Goal: Contribute content

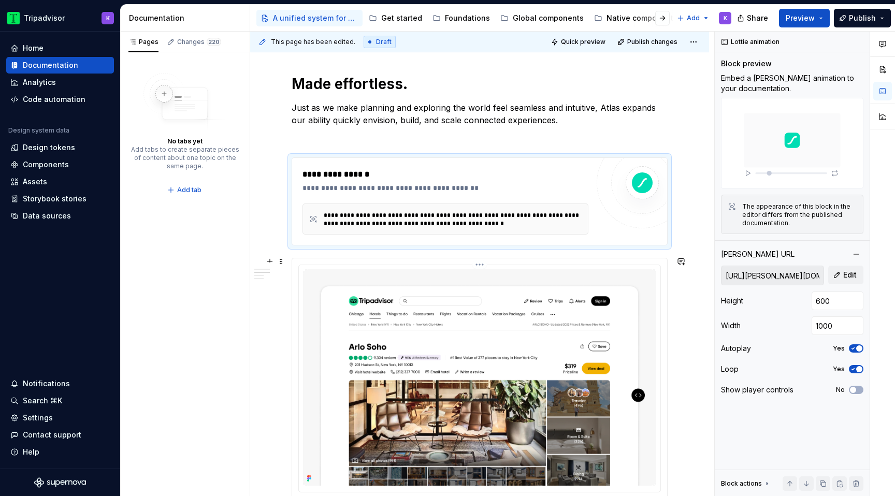
scroll to position [1166, 0]
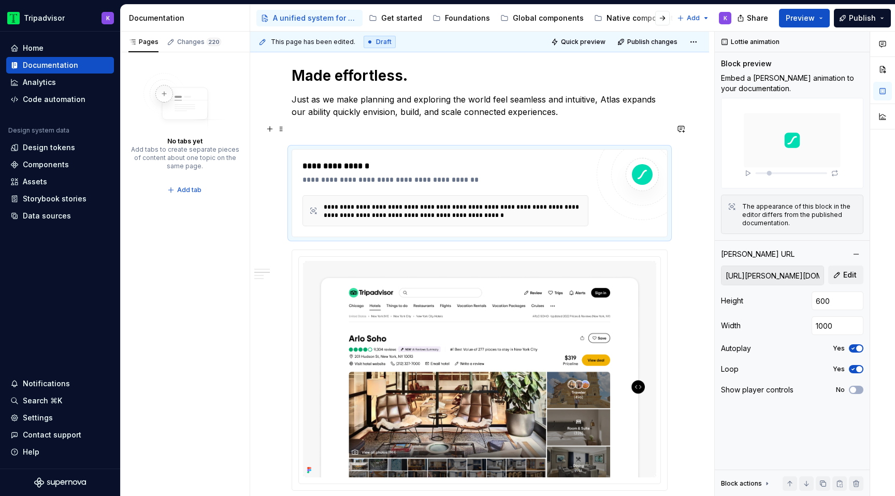
click at [488, 133] on p at bounding box center [480, 130] width 376 height 12
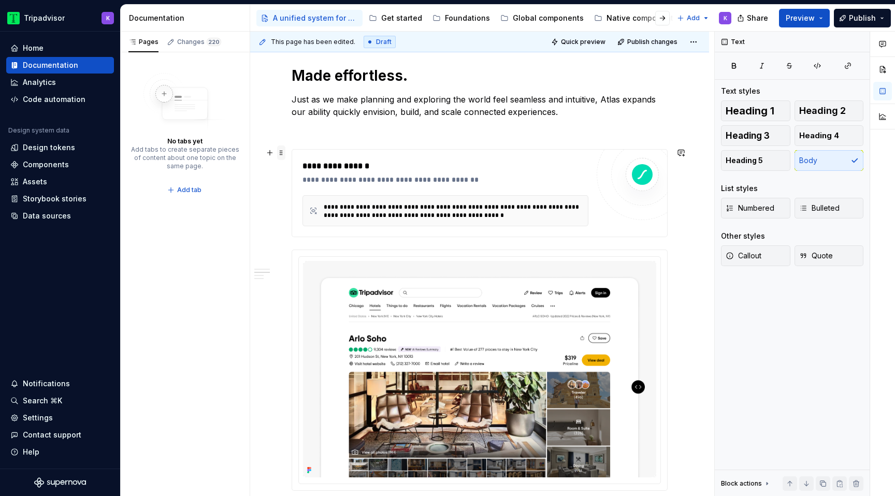
click at [281, 155] on span at bounding box center [281, 153] width 8 height 15
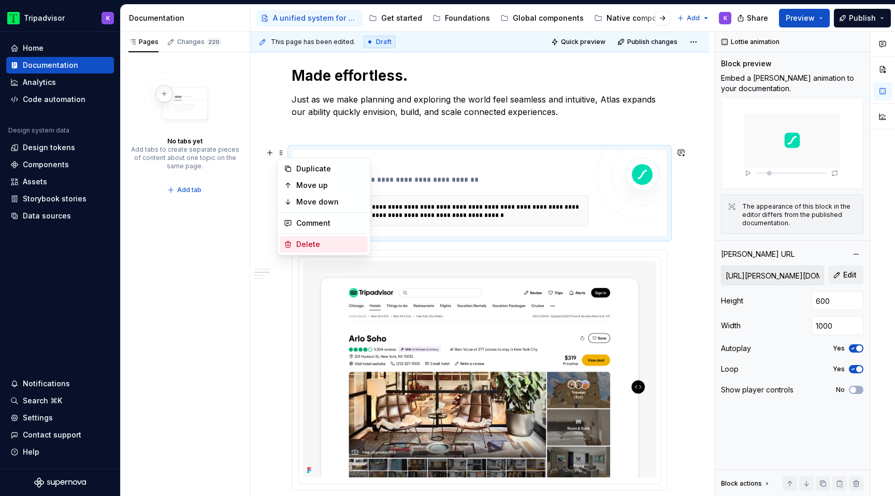
click at [338, 246] on div "Delete" at bounding box center [329, 244] width 67 height 10
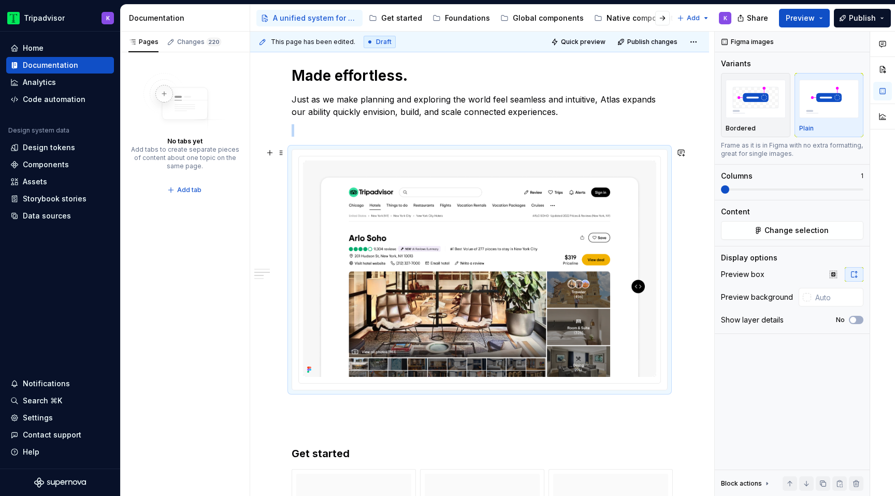
type textarea "*"
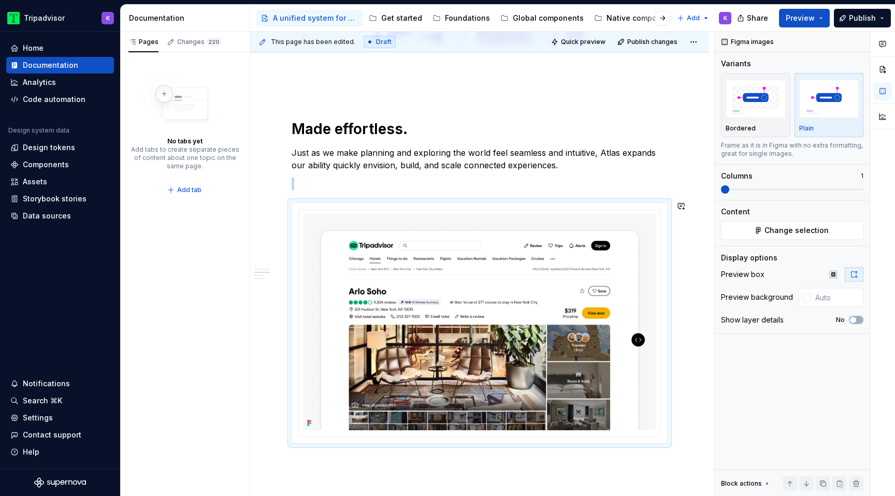
click at [557, 192] on div "**********" at bounding box center [480, 7] width 376 height 1835
click at [569, 171] on div "**********" at bounding box center [480, 7] width 376 height 1835
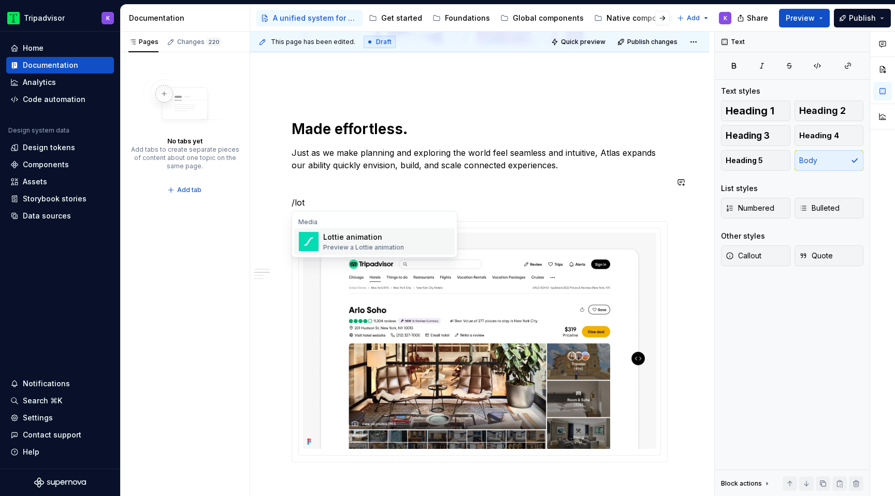
click at [389, 233] on div "Lottie animation" at bounding box center [363, 237] width 81 height 10
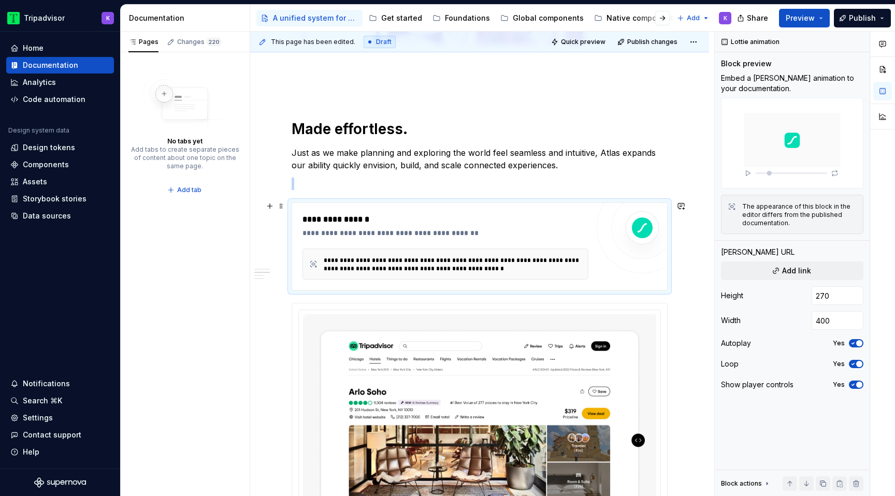
click at [495, 268] on div "**********" at bounding box center [455, 264] width 263 height 17
type textarea "*"
click at [800, 273] on span "Add link" at bounding box center [796, 271] width 29 height 10
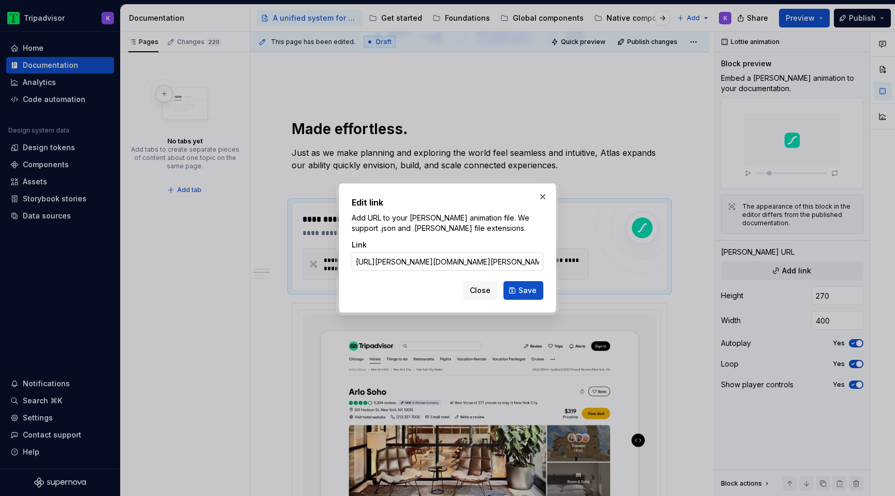
scroll to position [0, 88]
type input "[URL][PERSON_NAME][DOMAIN_NAME][PERSON_NAME]"
click at [534, 294] on span "Save" at bounding box center [528, 291] width 18 height 10
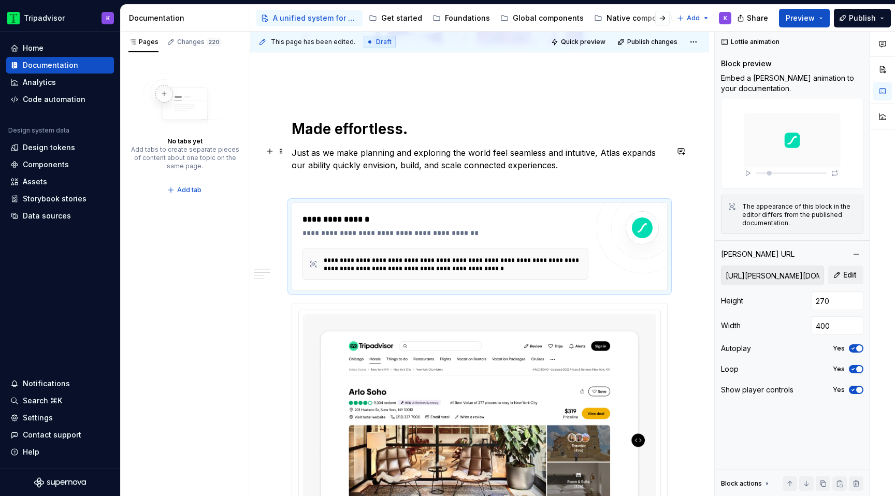
click at [617, 170] on div "**********" at bounding box center [480, 58] width 376 height 1936
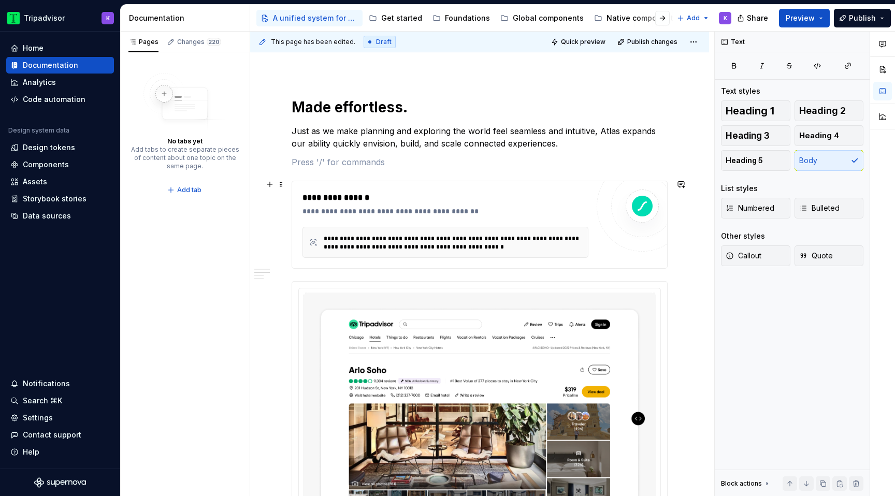
scroll to position [1170, 0]
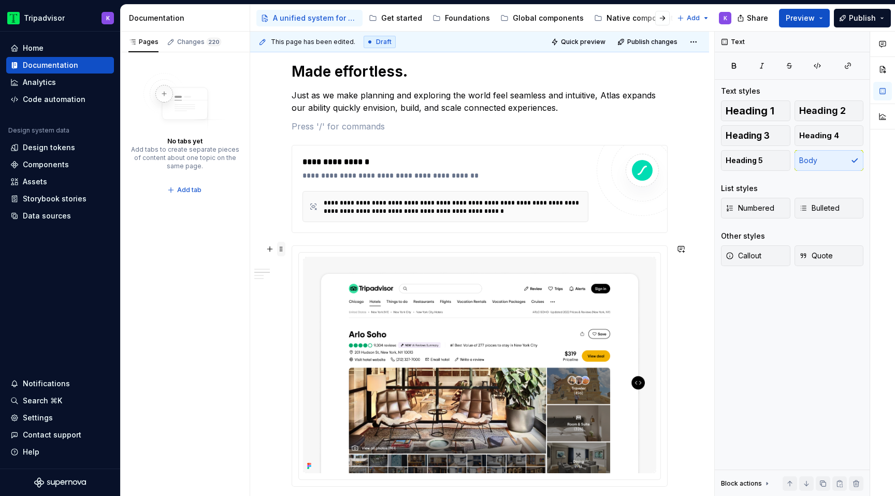
click at [280, 247] on span at bounding box center [281, 249] width 8 height 15
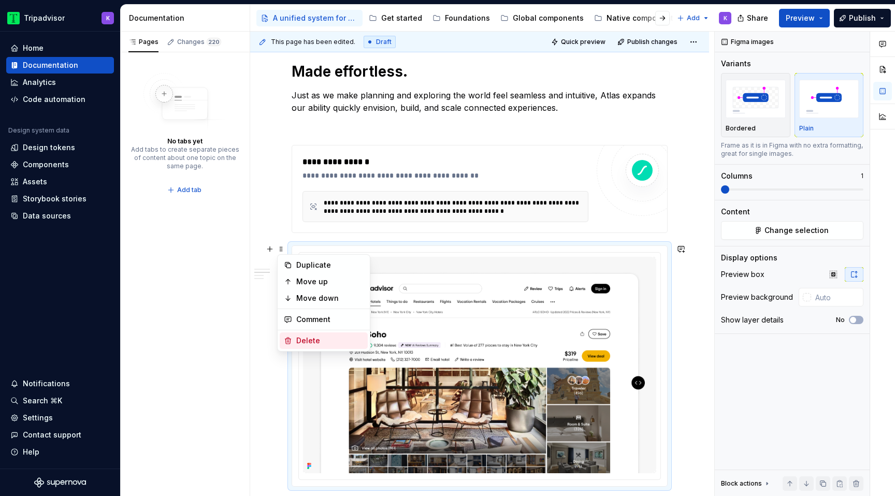
click at [339, 340] on div "Delete" at bounding box center [329, 341] width 67 height 10
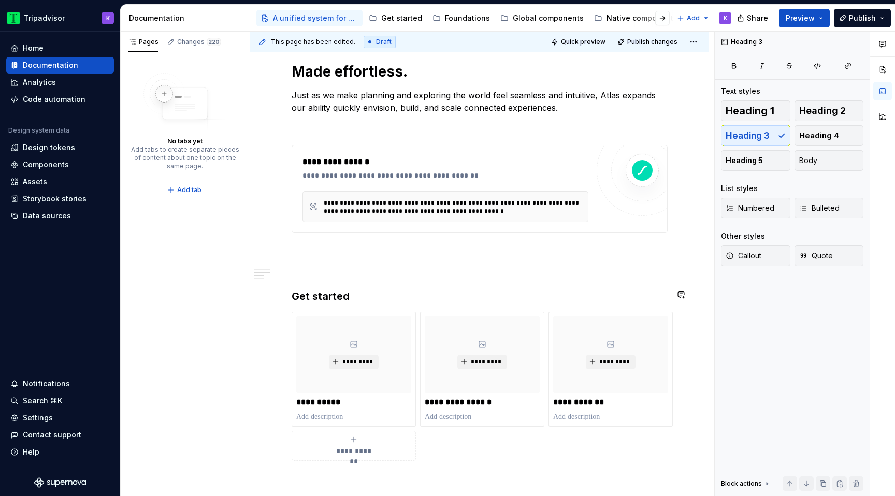
click at [323, 252] on p at bounding box center [480, 252] width 376 height 12
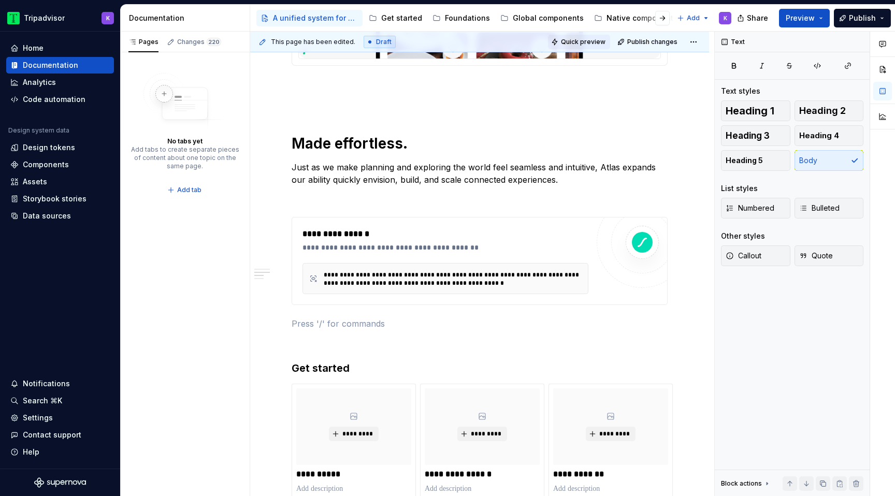
click at [592, 39] on span "Quick preview" at bounding box center [583, 42] width 45 height 8
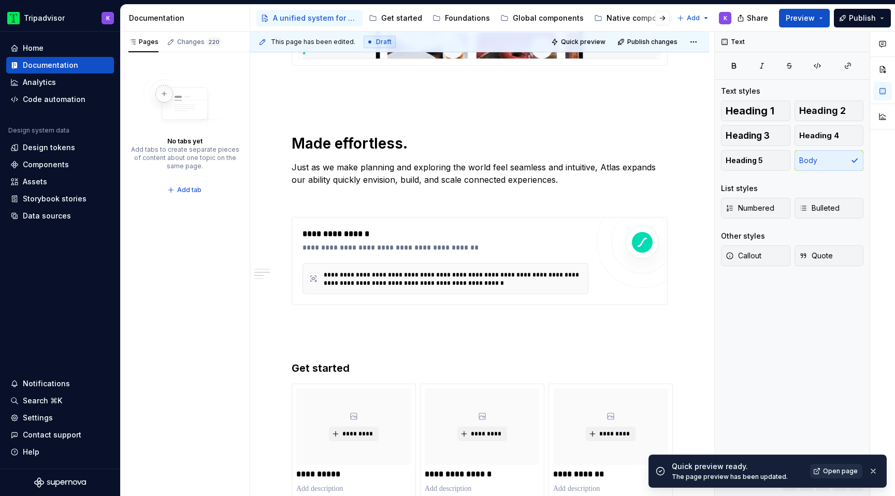
click at [839, 472] on span "Open page" at bounding box center [840, 471] width 35 height 8
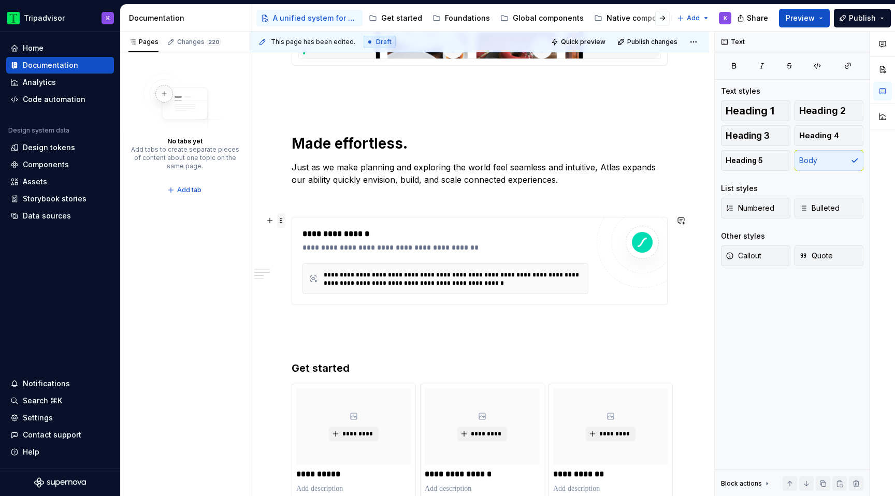
click at [282, 223] on span at bounding box center [281, 220] width 8 height 15
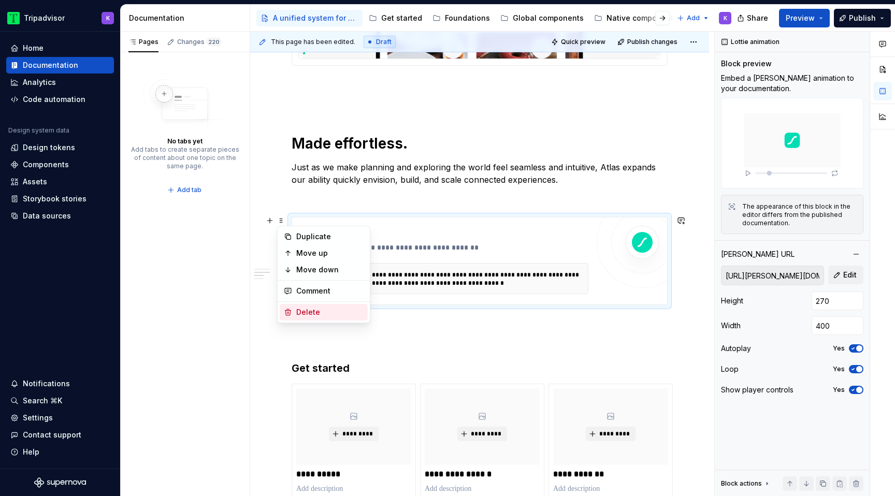
click at [337, 317] on div "Delete" at bounding box center [329, 312] width 67 height 10
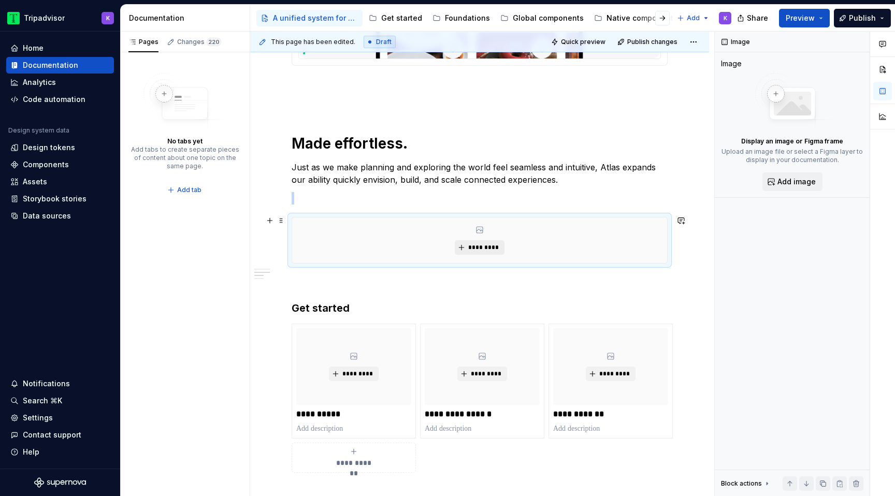
click at [481, 241] on button "*********" at bounding box center [479, 247] width 49 height 15
type textarea "*"
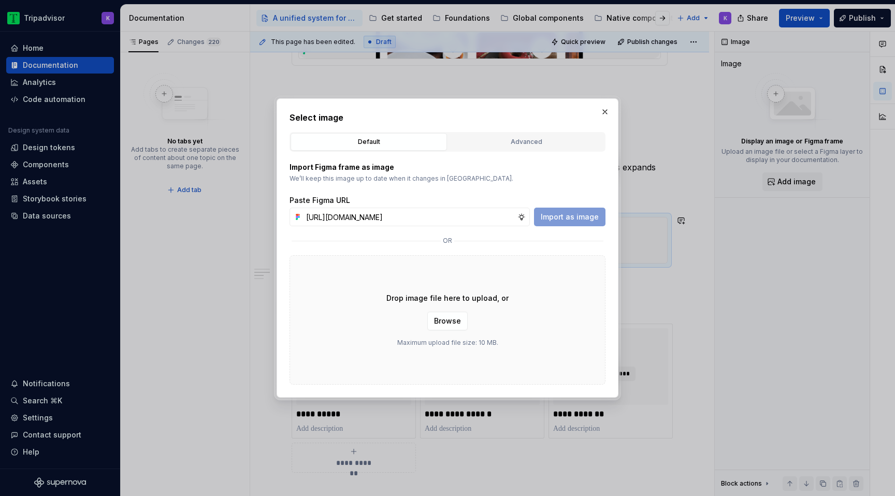
scroll to position [0, 250]
type input "[URL][DOMAIN_NAME]"
click at [581, 216] on span "Import as image" at bounding box center [570, 217] width 58 height 10
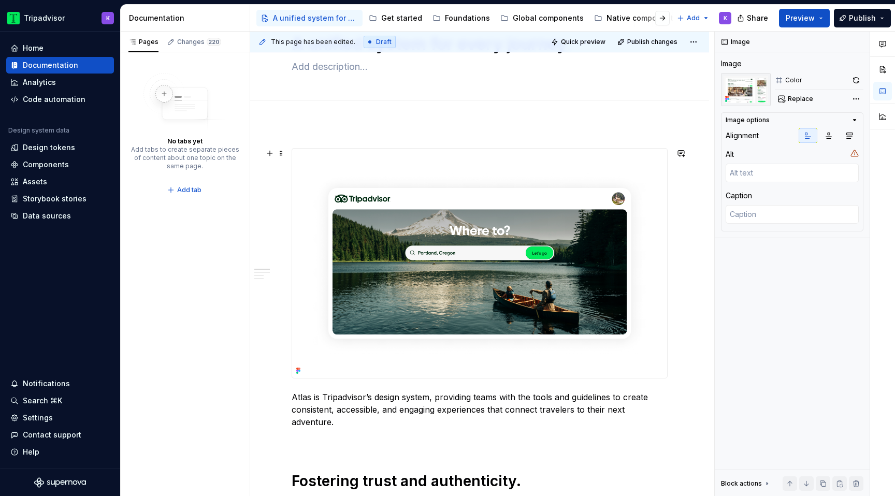
scroll to position [57, 0]
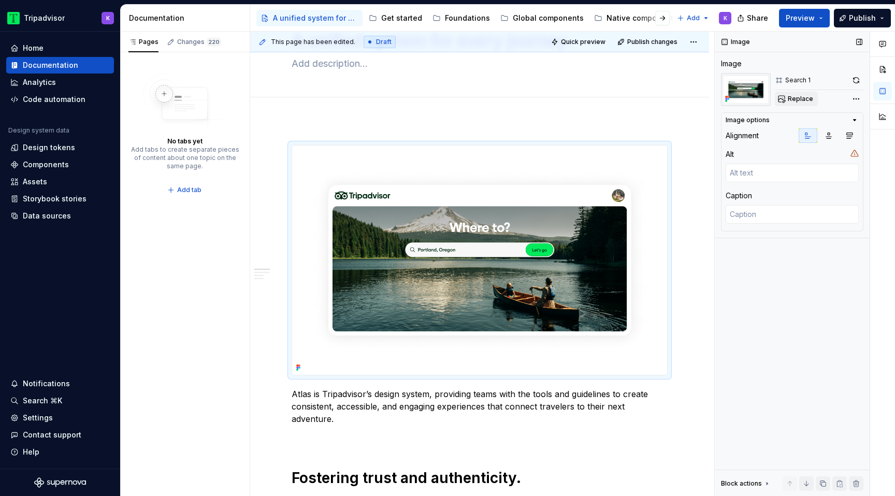
click at [793, 102] on span "Replace" at bounding box center [800, 99] width 25 height 8
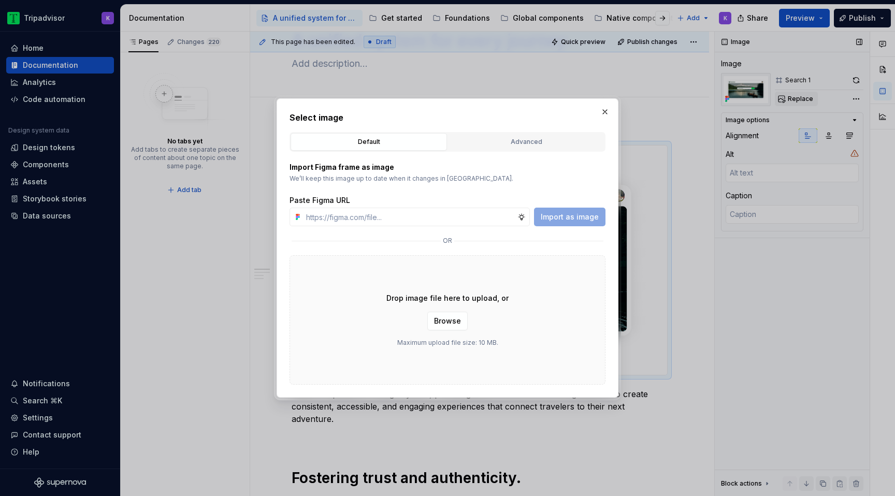
type textarea "*"
type input "[URL][DOMAIN_NAME]"
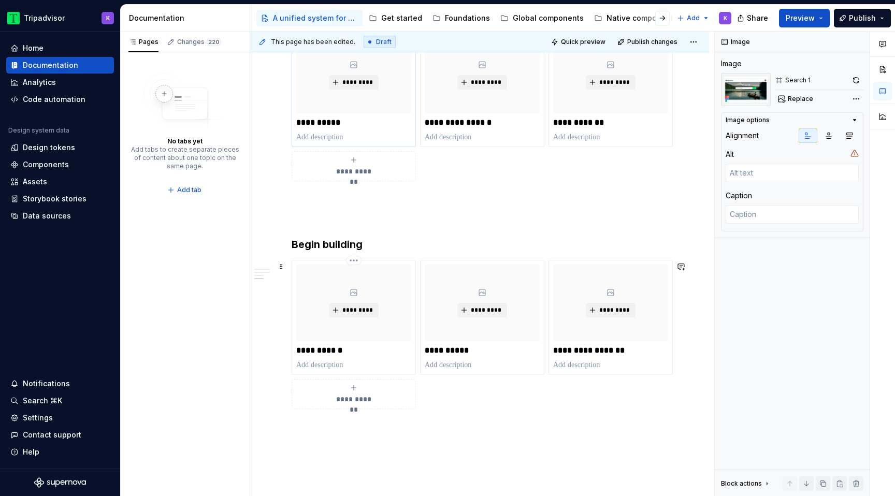
scroll to position [1559, 0]
click at [476, 314] on span "*********" at bounding box center [487, 310] width 32 height 8
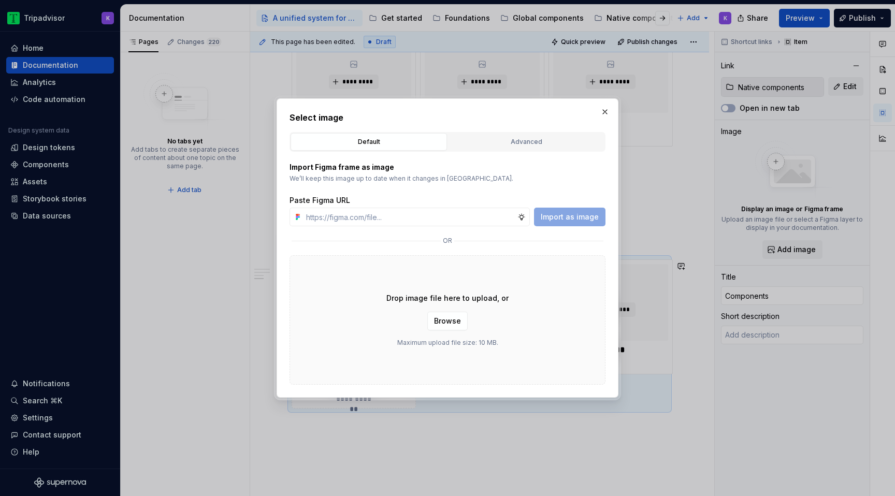
type textarea "*"
type input "[URL][DOMAIN_NAME]"
type textarea "*"
type input "[URL][DOMAIN_NAME]"
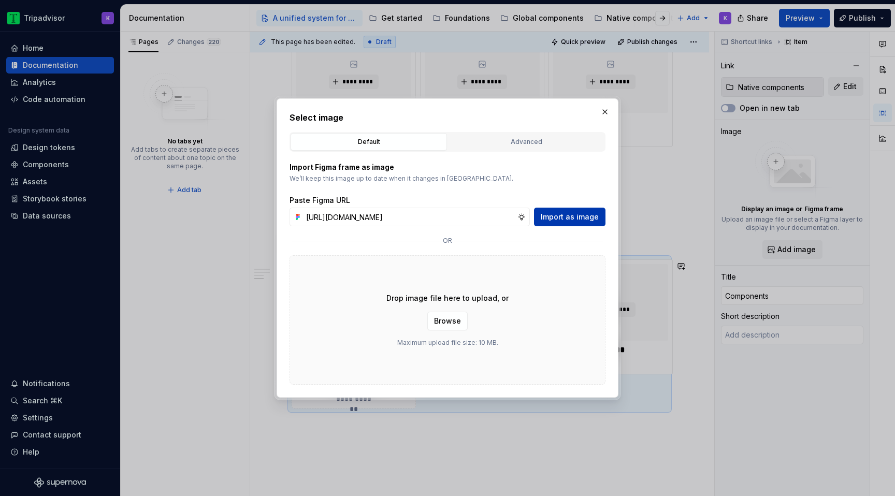
click at [572, 218] on span "Import as image" at bounding box center [570, 217] width 58 height 10
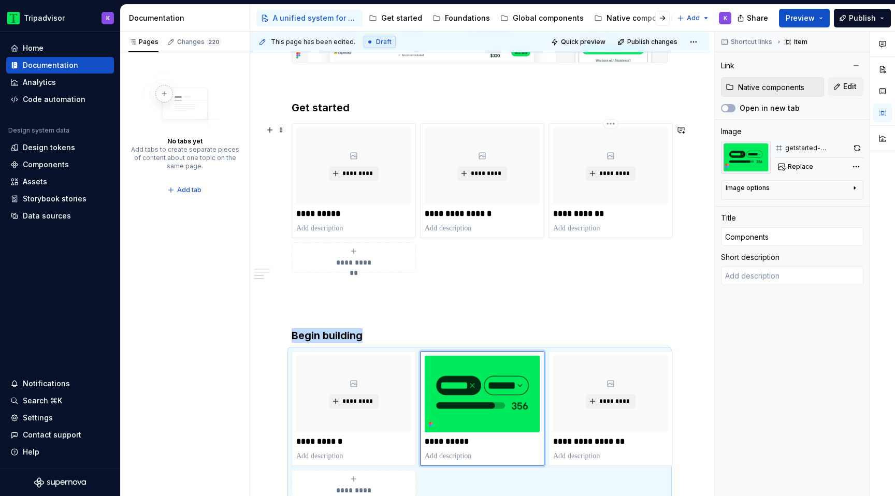
scroll to position [1499, 0]
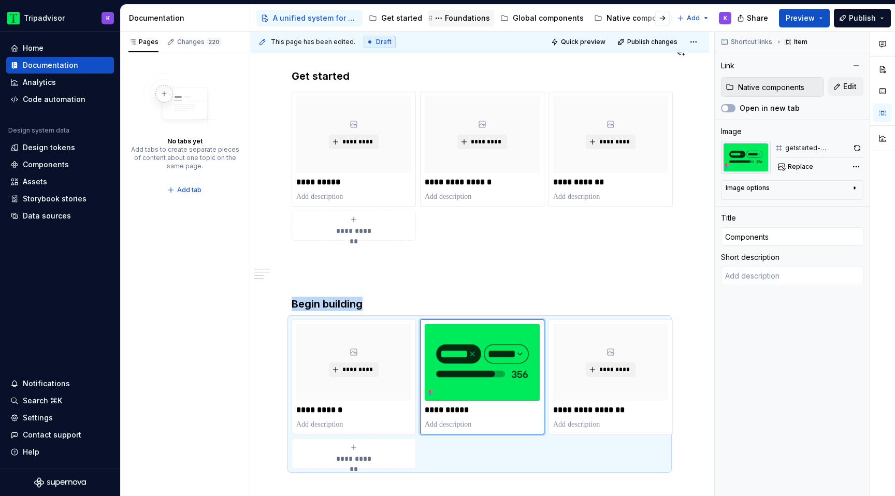
click at [463, 16] on div "Foundations" at bounding box center [467, 18] width 45 height 10
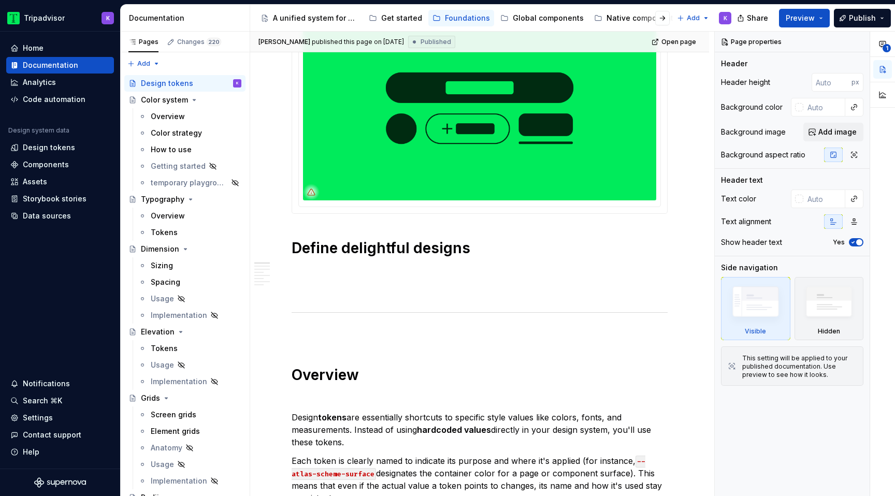
scroll to position [375, 0]
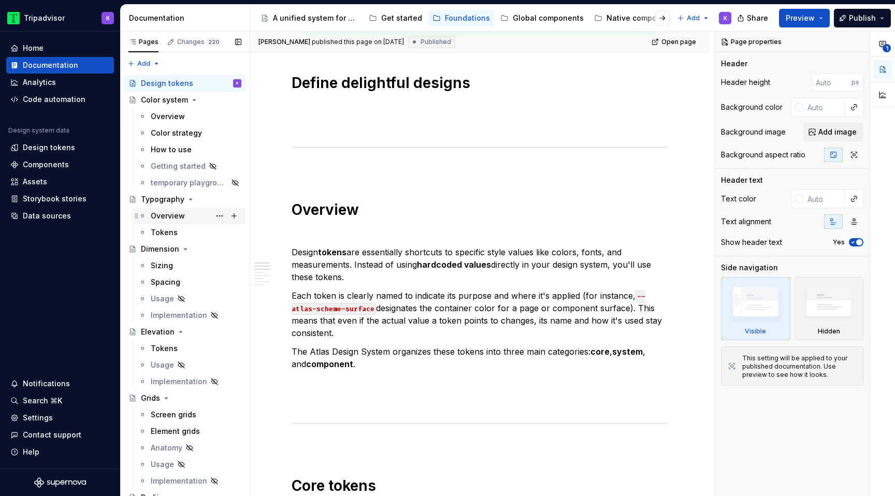
click at [181, 218] on div "Overview" at bounding box center [168, 216] width 34 height 10
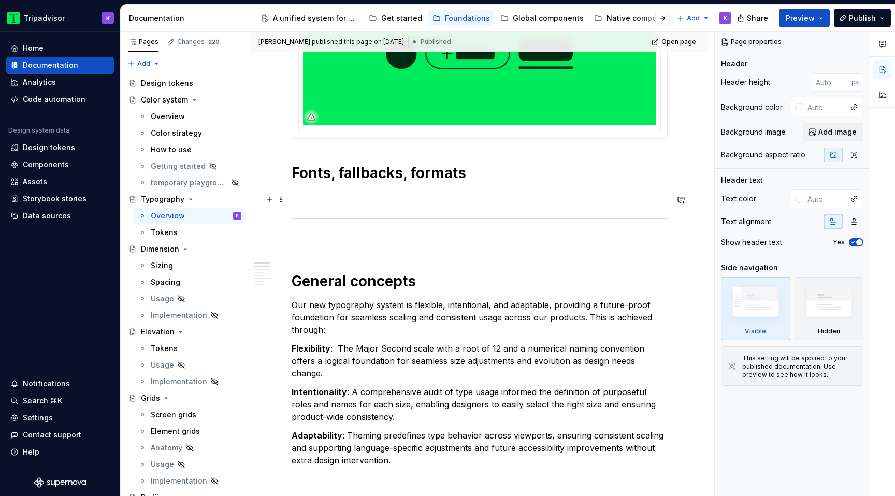
scroll to position [362, 0]
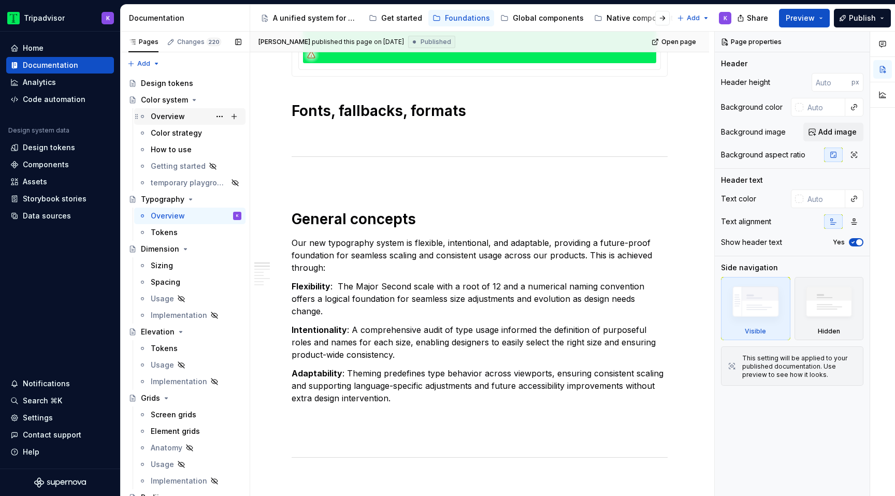
click at [174, 113] on div "Overview" at bounding box center [168, 116] width 34 height 10
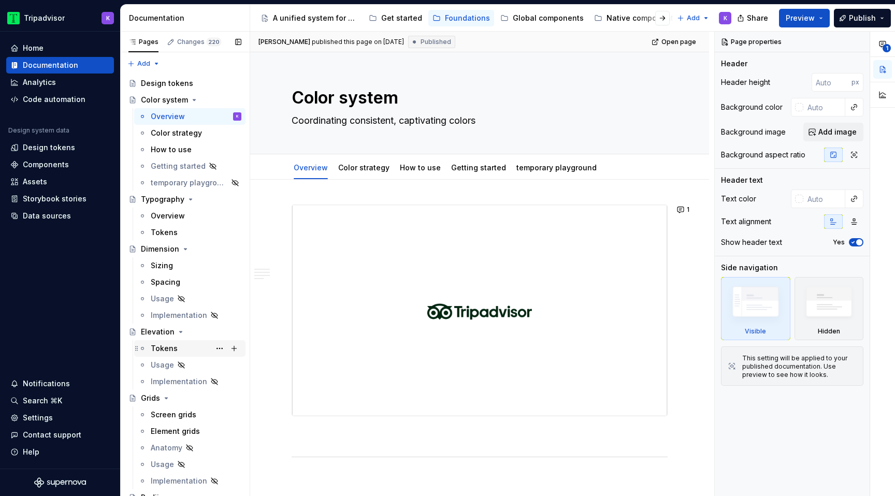
click at [186, 349] on div "Tokens" at bounding box center [196, 348] width 91 height 15
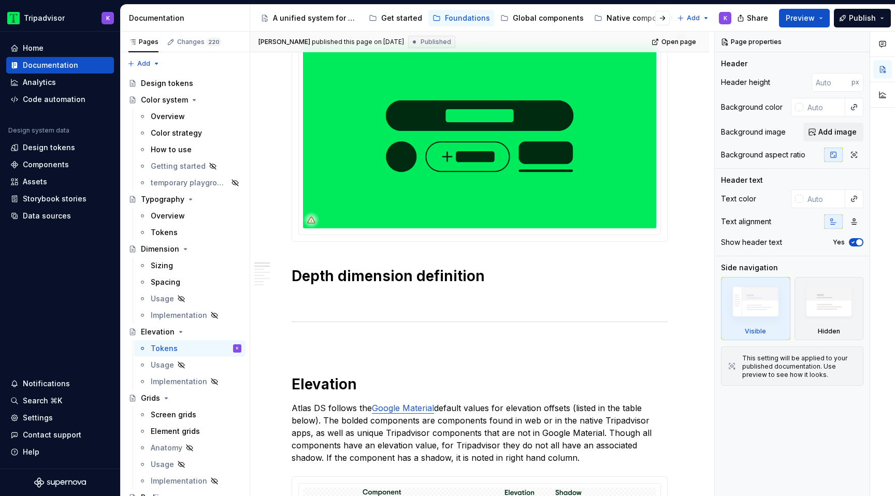
scroll to position [166, 0]
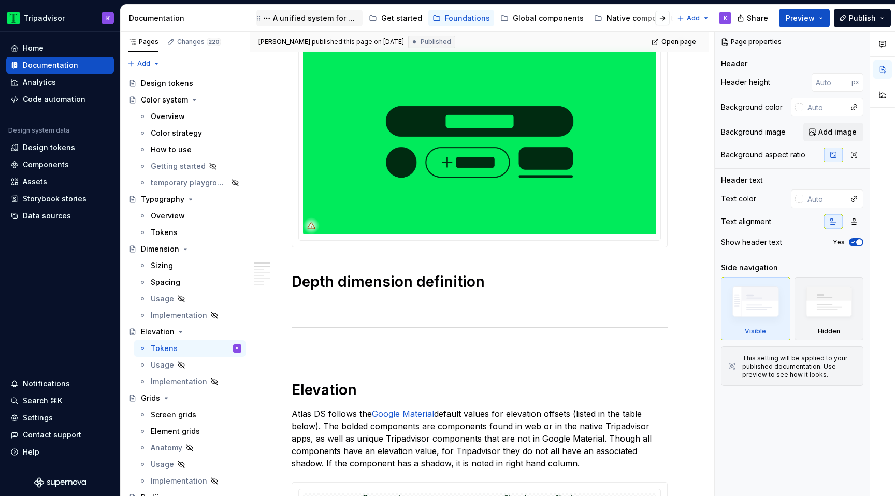
click at [310, 18] on div "A unified system for every journey." at bounding box center [315, 18] width 85 height 10
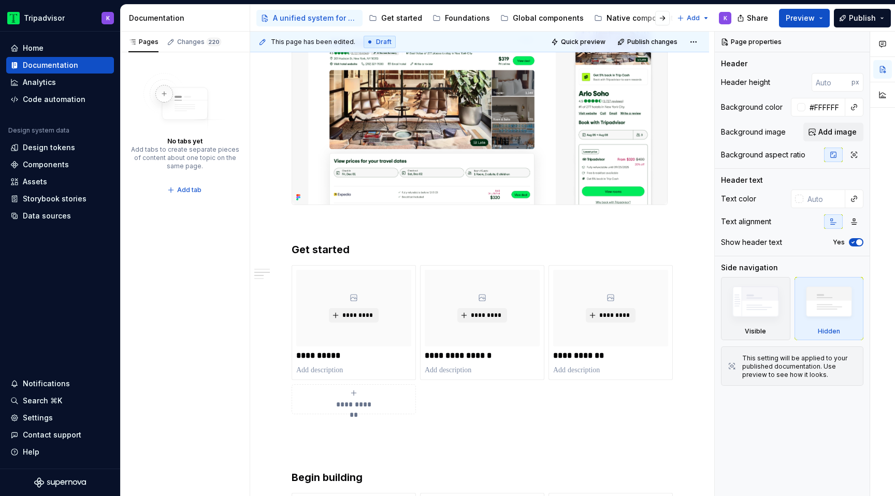
scroll to position [1659, 0]
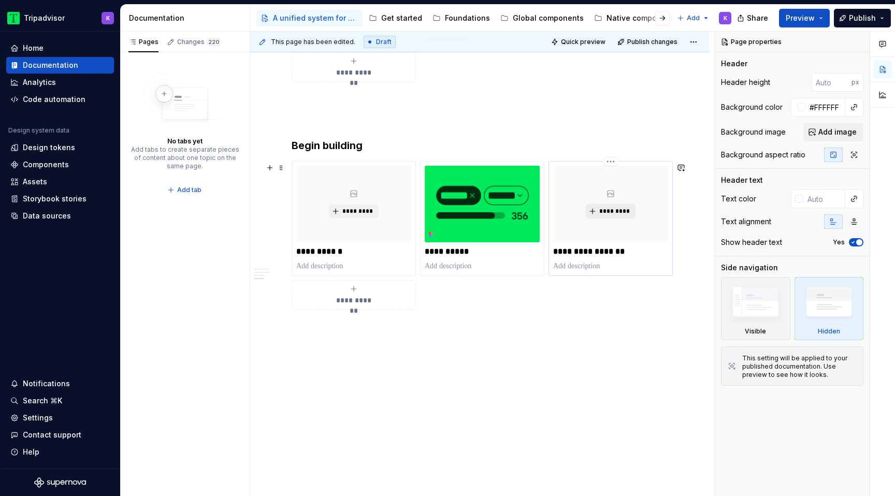
click at [622, 212] on span "*********" at bounding box center [615, 211] width 32 height 8
type textarea "*"
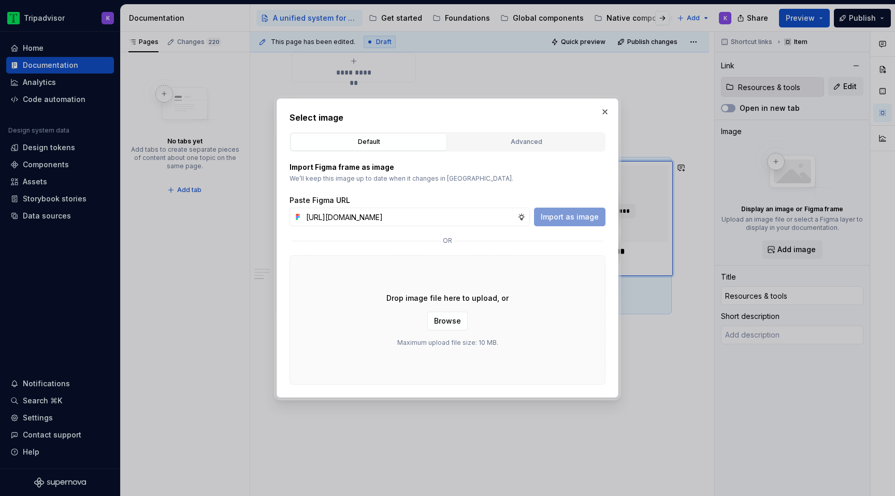
scroll to position [0, 249]
type input "[URL][DOMAIN_NAME]"
click at [565, 214] on span "Import as image" at bounding box center [570, 217] width 58 height 10
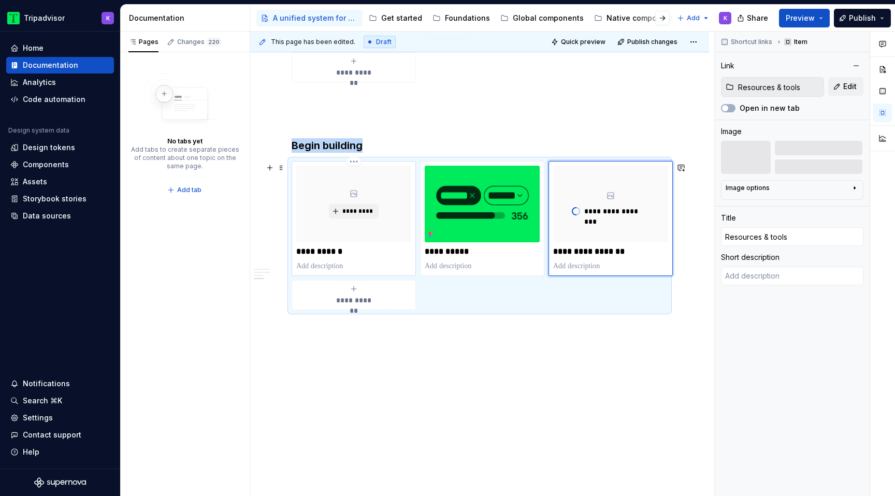
type textarea "*"
type input "Foundations"
click at [365, 220] on div "*********" at bounding box center [353, 204] width 115 height 77
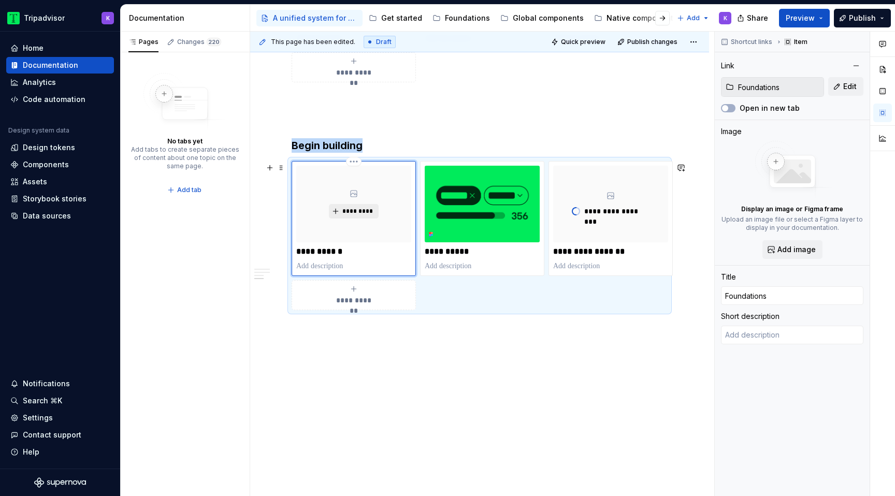
click at [351, 217] on button "*********" at bounding box center [353, 211] width 49 height 15
type textarea "*"
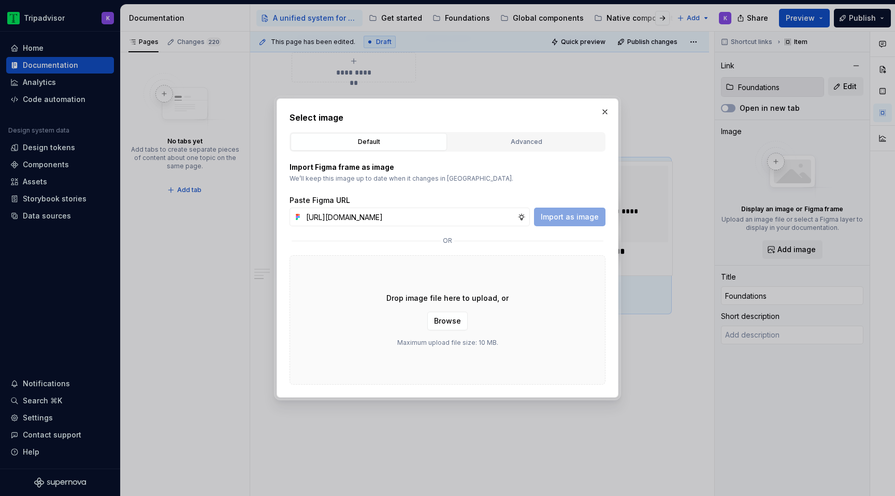
scroll to position [0, 248]
type input "[URL][DOMAIN_NAME]"
click at [570, 213] on span "Import as image" at bounding box center [570, 217] width 58 height 10
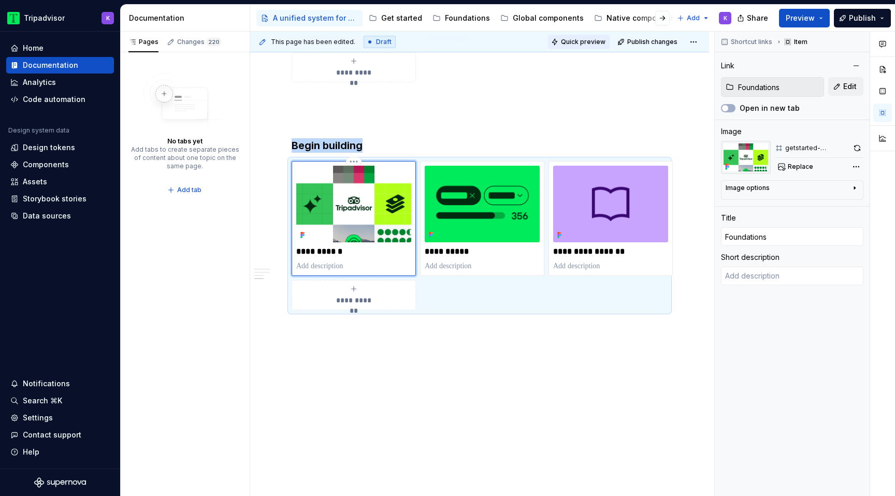
click at [595, 41] on span "Quick preview" at bounding box center [583, 42] width 45 height 8
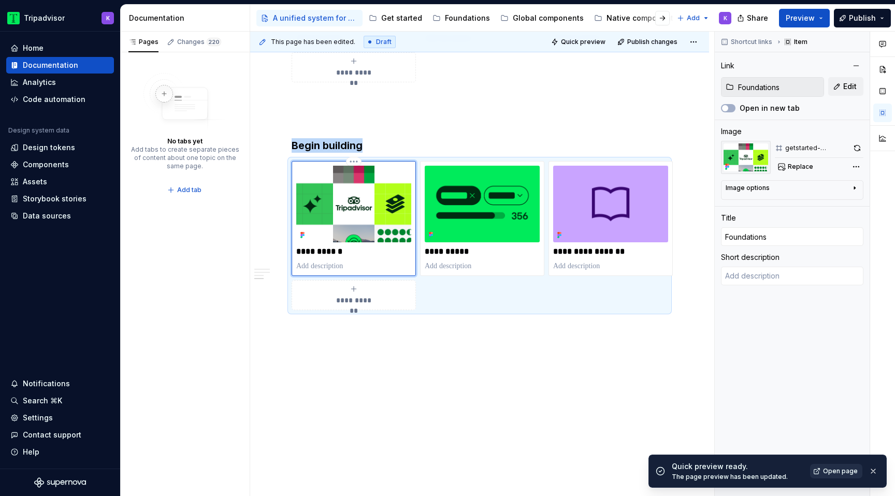
click at [844, 473] on span "Open page" at bounding box center [840, 471] width 35 height 8
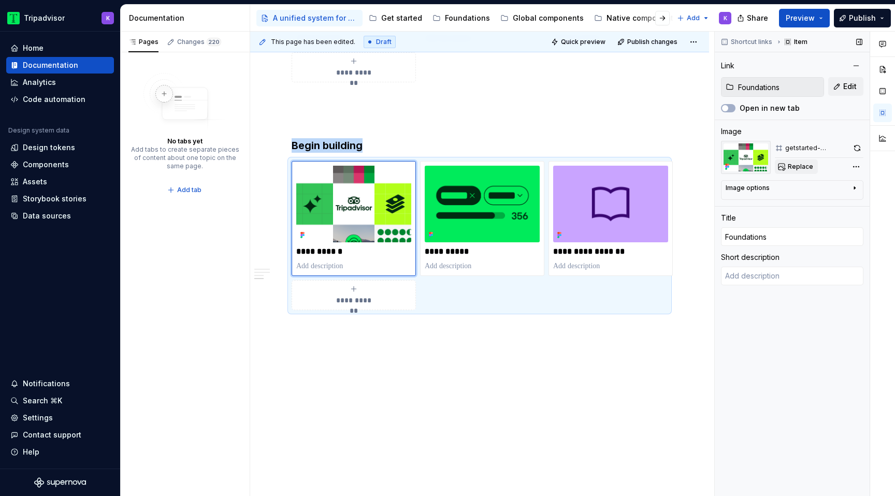
click at [799, 168] on span "Replace" at bounding box center [800, 167] width 25 height 8
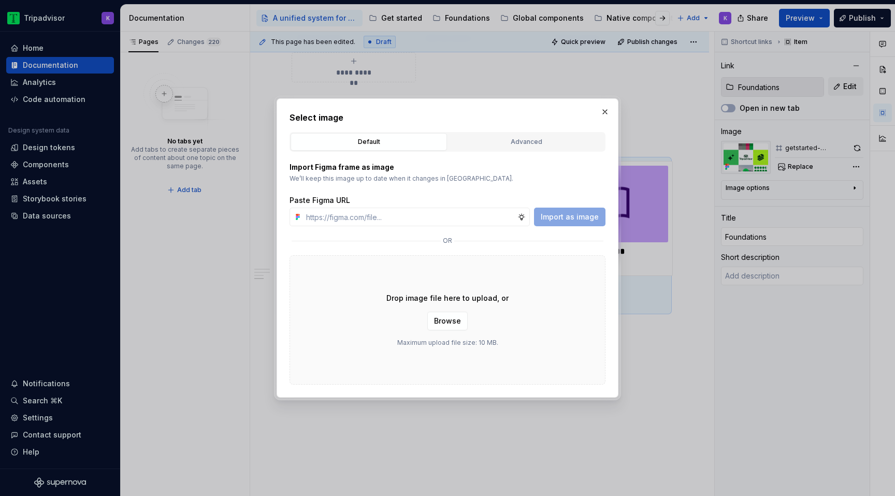
type textarea "*"
type input "[URL][DOMAIN_NAME]"
type textarea "*"
type input "[URL][DOMAIN_NAME]"
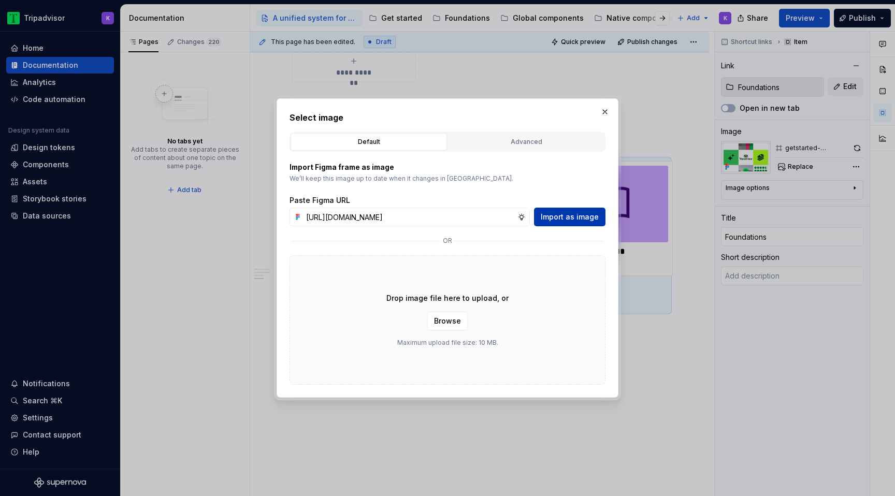
click at [590, 214] on span "Import as image" at bounding box center [570, 217] width 58 height 10
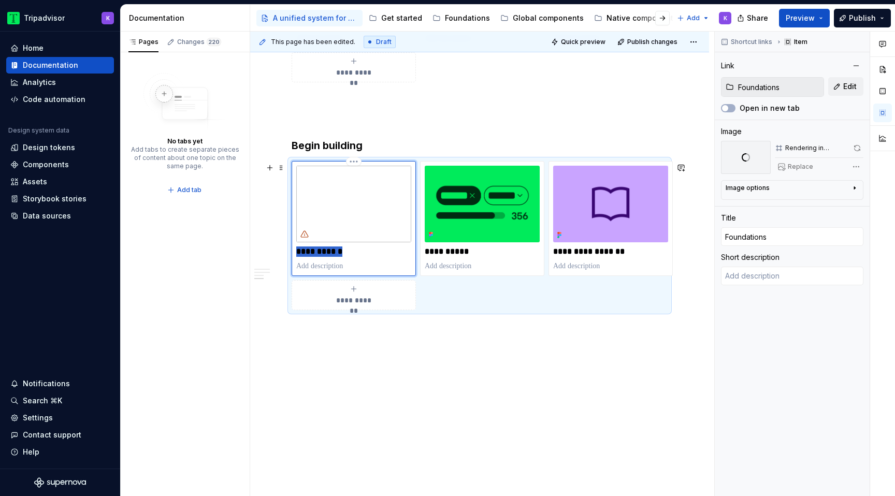
drag, startPoint x: 358, startPoint y: 254, endPoint x: 296, endPoint y: 254, distance: 62.2
click at [296, 254] on div "**********" at bounding box center [354, 218] width 124 height 115
click at [378, 253] on p "**********" at bounding box center [353, 252] width 115 height 10
click at [339, 254] on p "**********" at bounding box center [353, 252] width 115 height 10
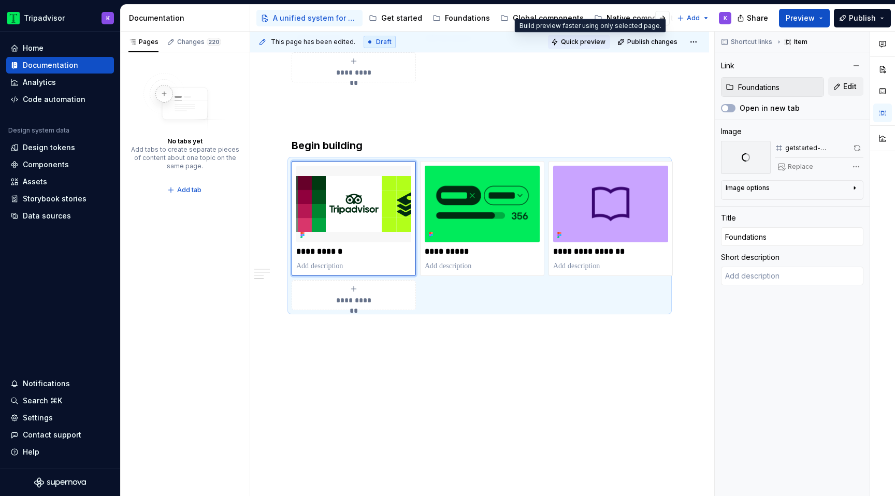
click at [595, 41] on span "Quick preview" at bounding box center [583, 42] width 45 height 8
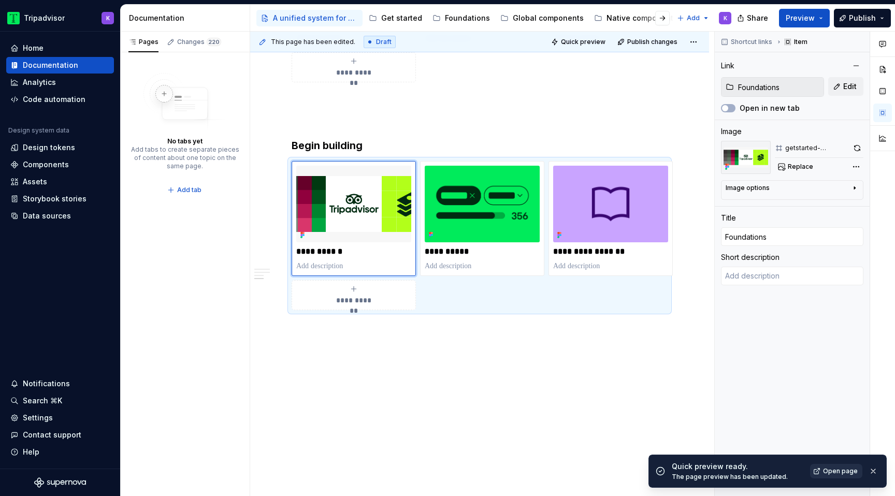
click at [840, 466] on link "Open page" at bounding box center [836, 471] width 52 height 15
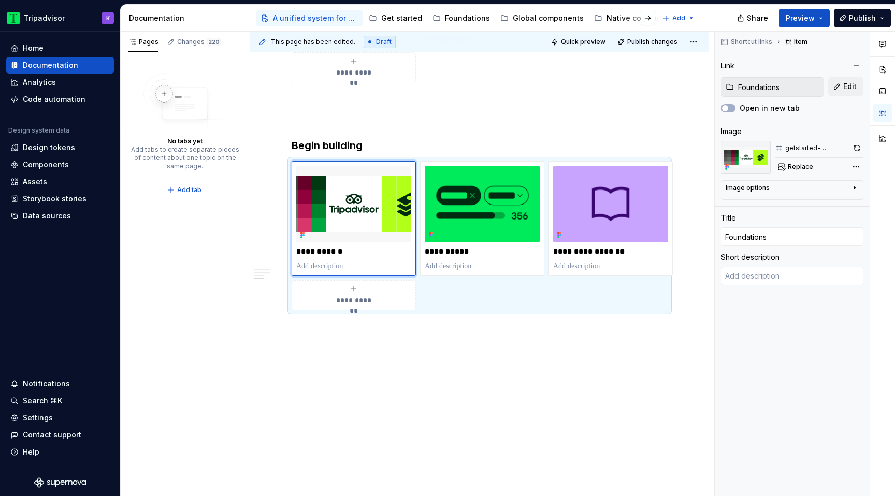
type textarea "*"
